Goal: Navigation & Orientation: Find specific page/section

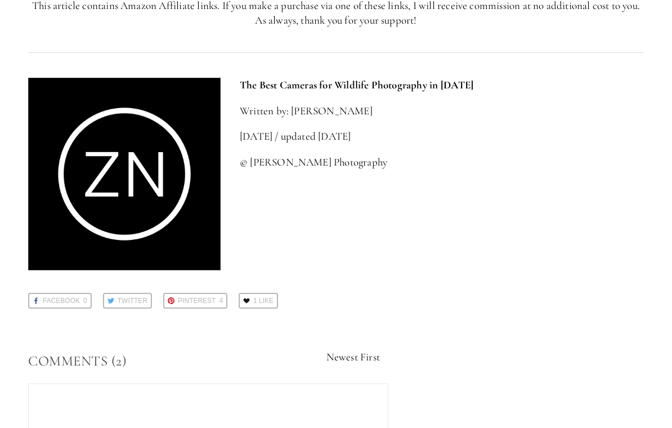
scroll to position [4904, 0]
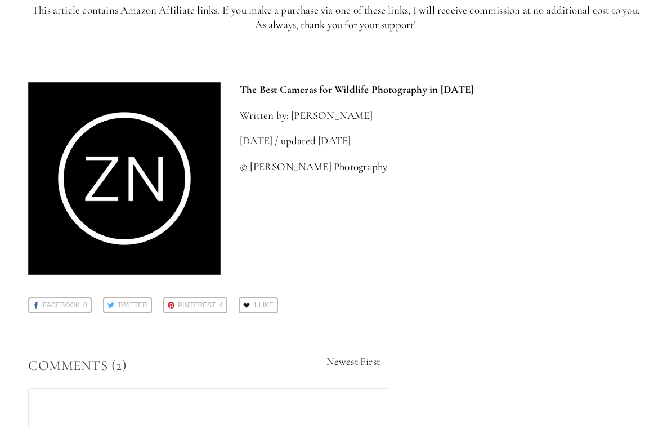
click at [121, 119] on img at bounding box center [124, 178] width 193 height 193
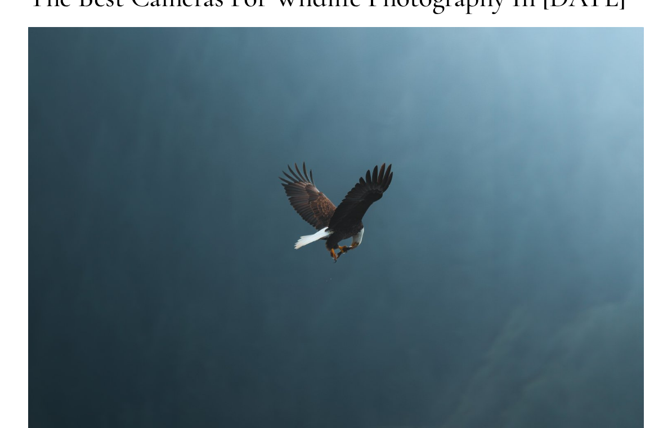
scroll to position [0, 0]
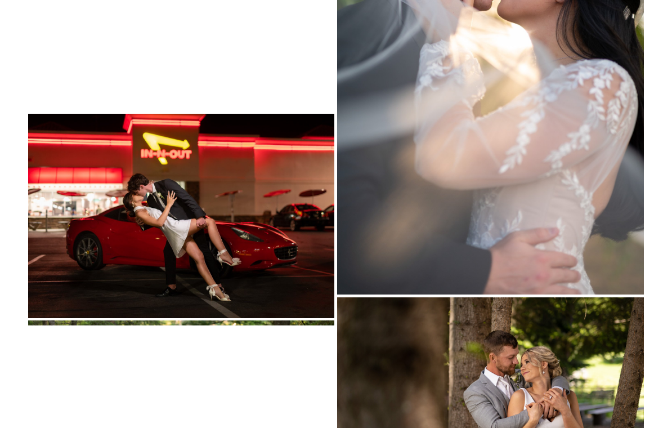
scroll to position [6101, 0]
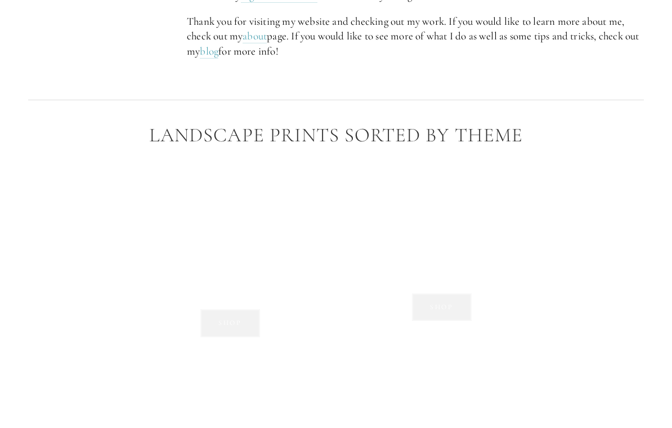
scroll to position [758, 0]
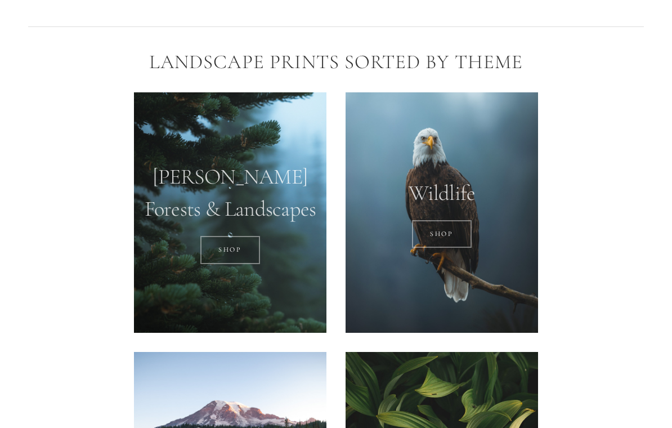
click at [461, 220] on link "SHOP" at bounding box center [442, 234] width 60 height 28
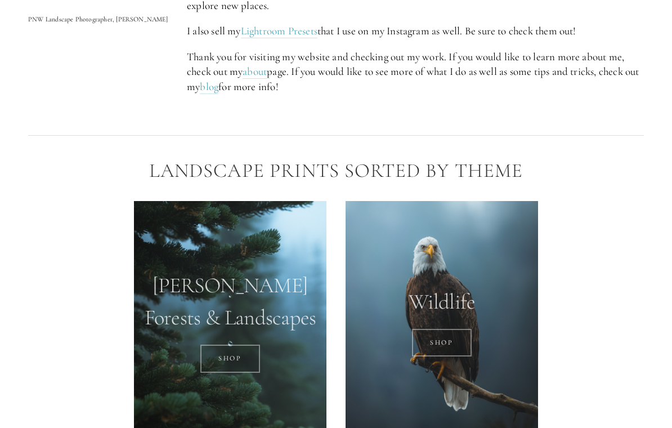
scroll to position [650, 0]
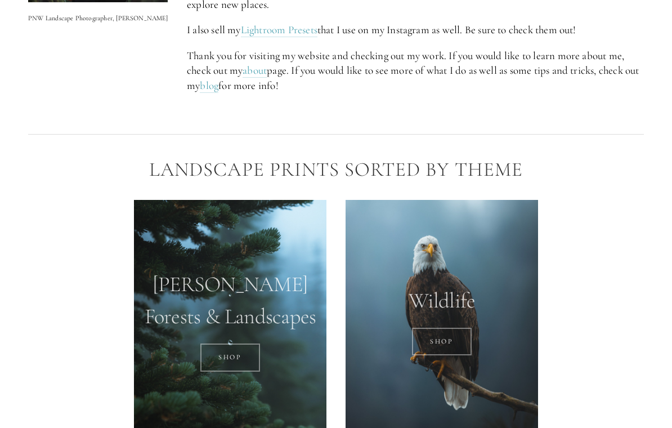
click at [458, 279] on div at bounding box center [442, 320] width 193 height 240
click at [438, 328] on link "SHOP" at bounding box center [442, 342] width 60 height 28
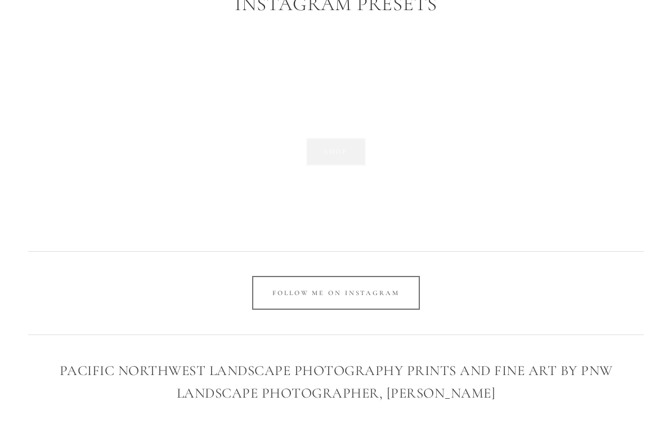
scroll to position [1671, 0]
